Goal: Navigation & Orientation: Find specific page/section

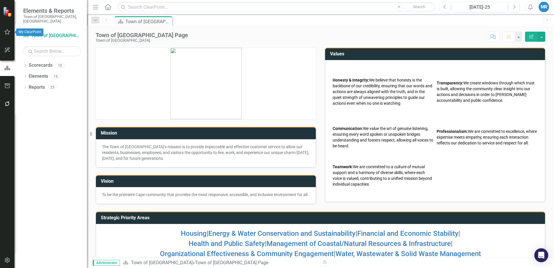
click at [6, 32] on icon "button" at bounding box center [7, 32] width 6 height 5
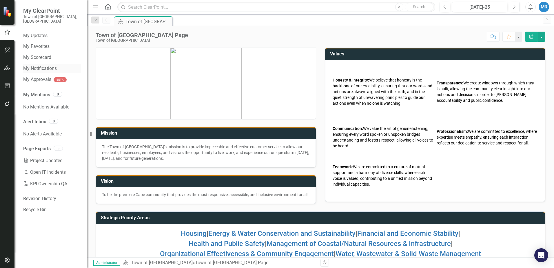
click at [41, 65] on link "My Notifications" at bounding box center [52, 68] width 58 height 7
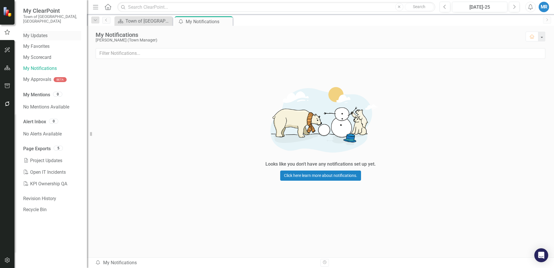
click at [36, 32] on link "My Updates" at bounding box center [52, 35] width 58 height 7
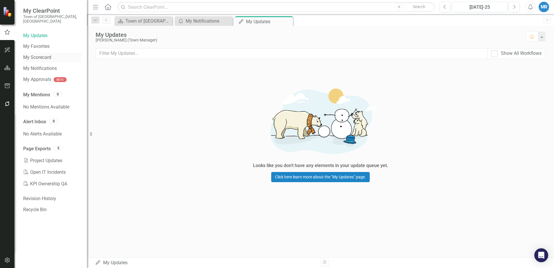
click at [42, 54] on link "My Scorecard" at bounding box center [52, 57] width 58 height 7
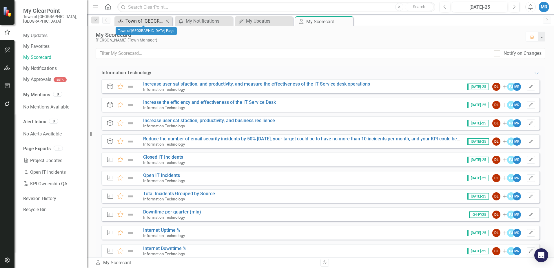
click at [138, 19] on div "Town of [GEOGRAPHIC_DATA] Page" at bounding box center [144, 20] width 38 height 7
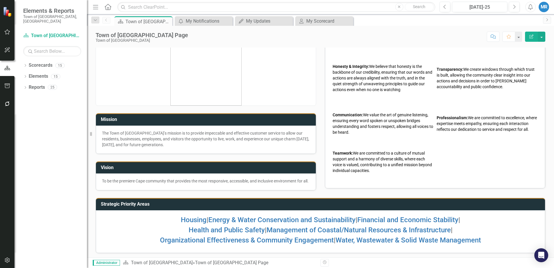
scroll to position [21, 0]
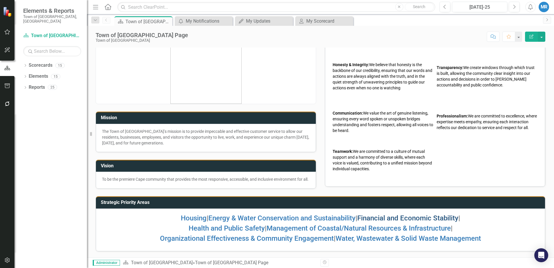
click at [393, 216] on link "Financial and Economic Stability" at bounding box center [407, 218] width 101 height 8
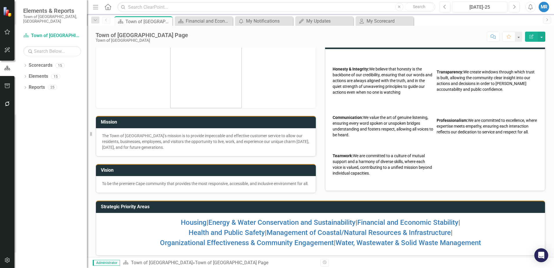
scroll to position [21, 0]
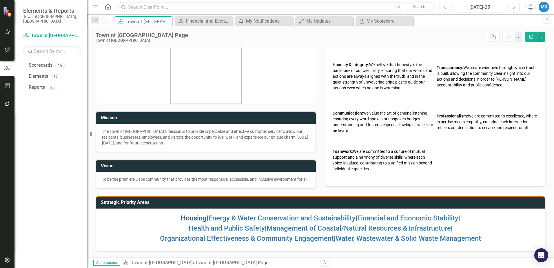
click at [187, 217] on link "Housing" at bounding box center [194, 218] width 26 height 8
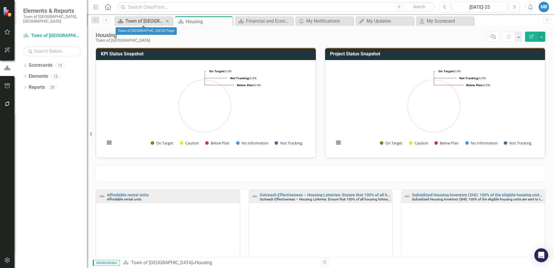
click at [145, 22] on div "Town of [GEOGRAPHIC_DATA] Page" at bounding box center [144, 20] width 38 height 7
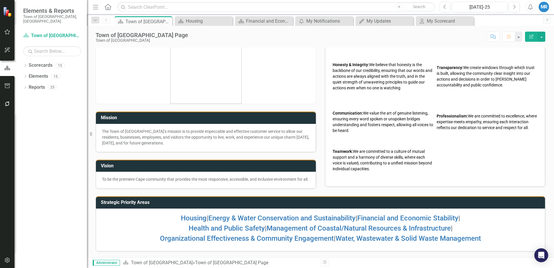
scroll to position [21, 0]
